Goal: Task Accomplishment & Management: Use online tool/utility

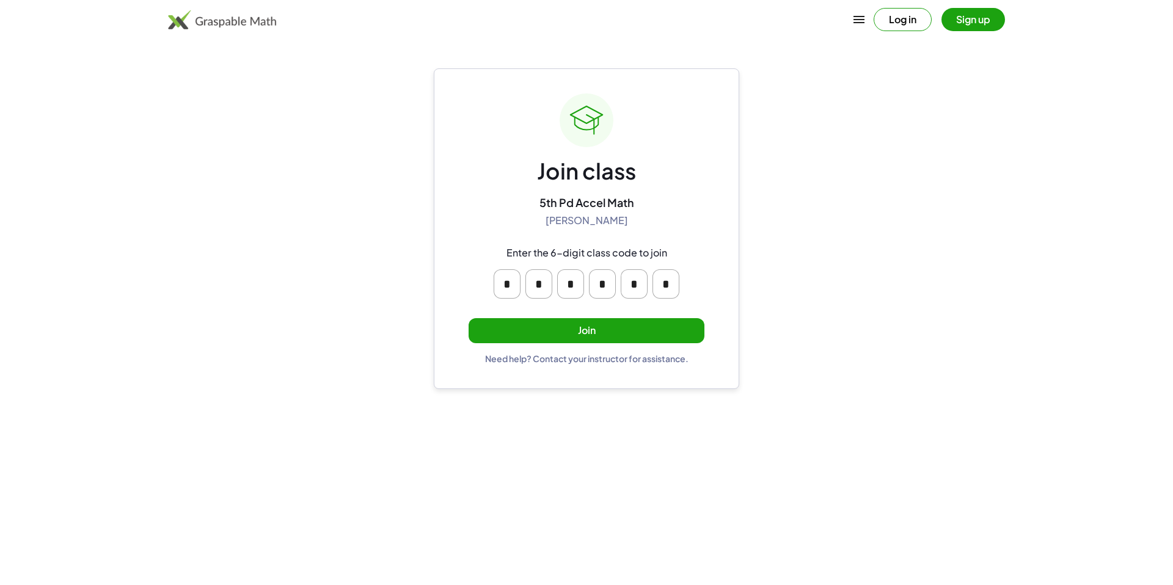
click at [599, 325] on button "Join" at bounding box center [586, 330] width 236 height 25
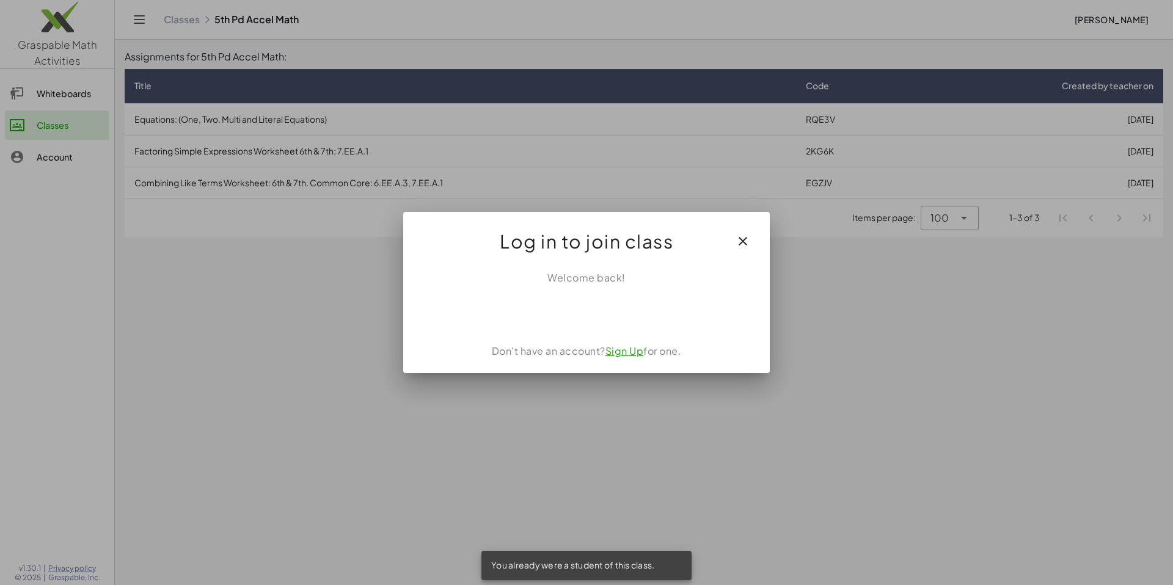
click at [743, 245] on icon "button" at bounding box center [742, 241] width 15 height 15
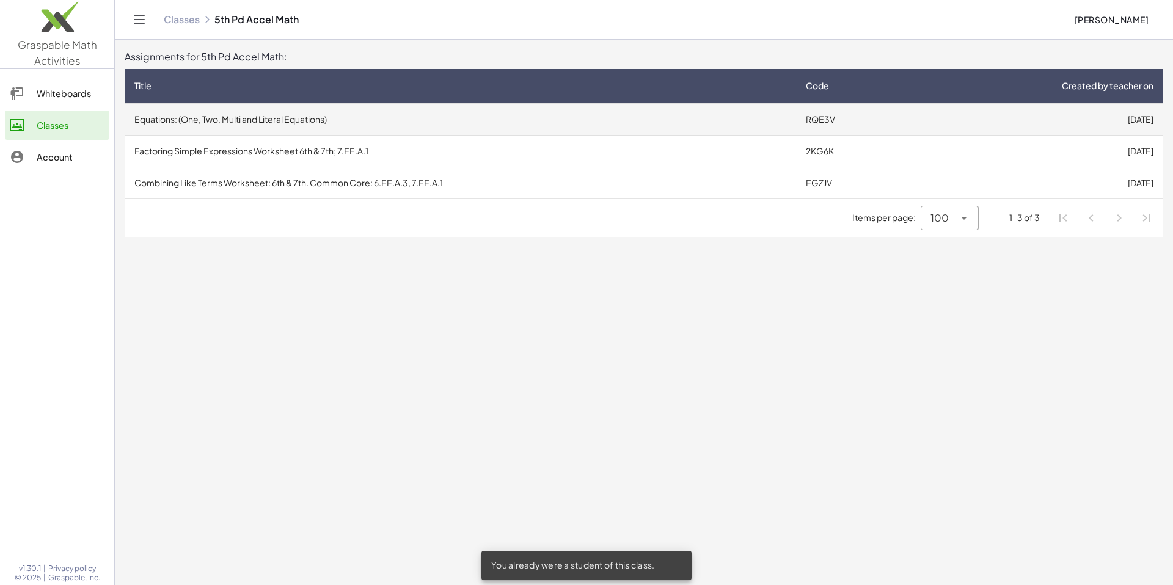
click at [746, 129] on td "Equations: (One, Two, Multi and Literal Equations)" at bounding box center [460, 119] width 671 height 32
